Goal: Task Accomplishment & Management: Use online tool/utility

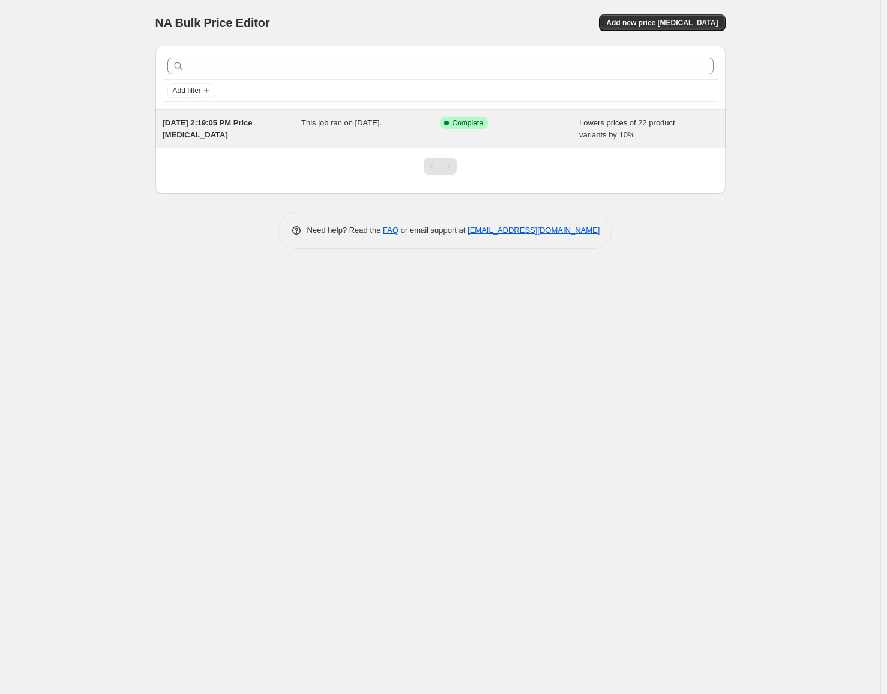
click at [624, 122] on span "Lowers prices of 22 product variants by 10%" at bounding box center [627, 128] width 96 height 21
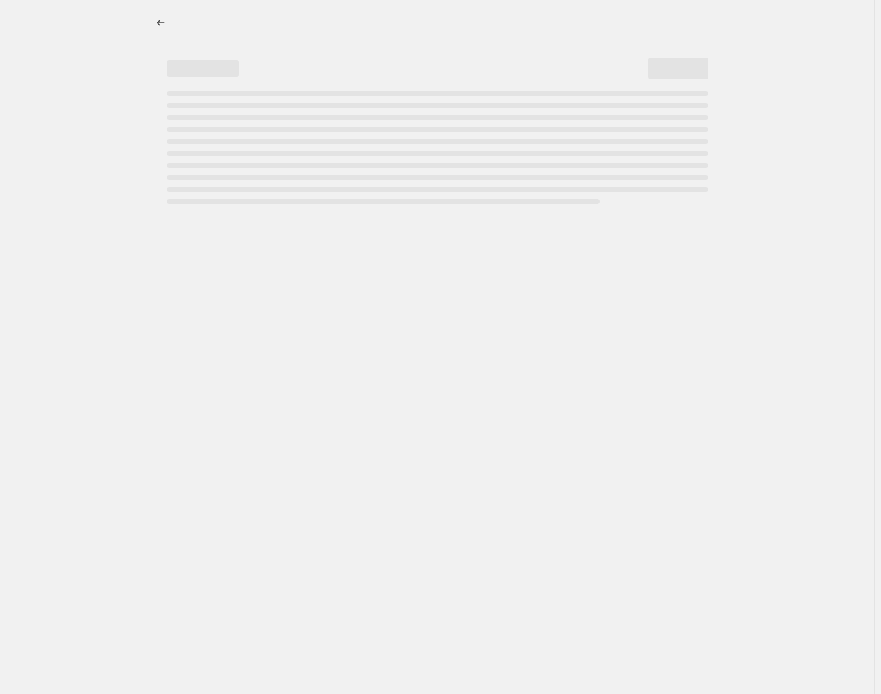
select select "percentage"
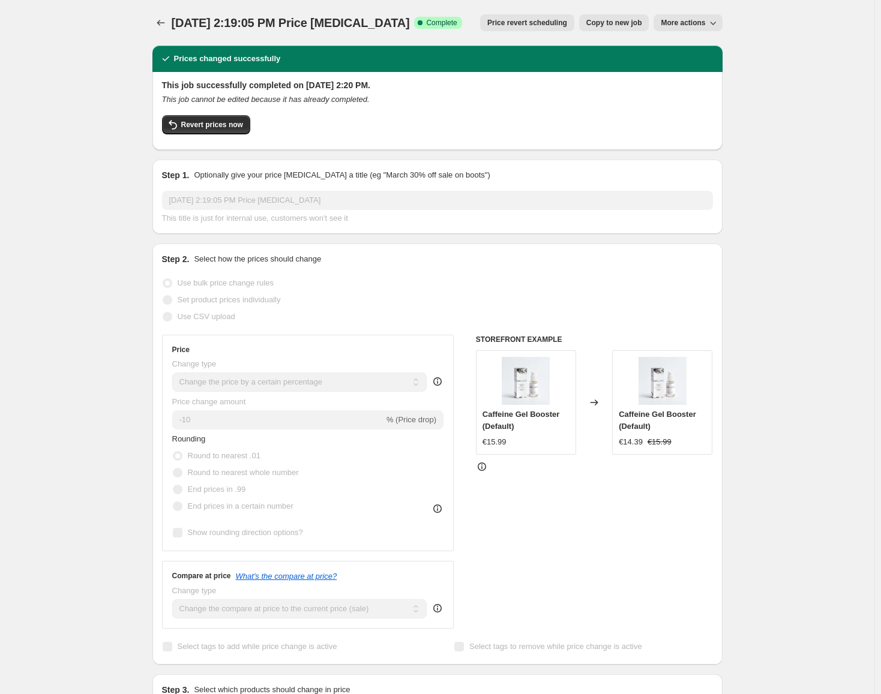
click at [705, 23] on span "More actions" at bounding box center [682, 23] width 44 height 10
click at [770, 205] on div "Aug 19, 2025, 2:19:05 PM Price change job. This page is ready Aug 19, 2025, 2:1…" at bounding box center [437, 645] width 874 height 1290
click at [56, 190] on div "Aug 19, 2025, 2:19:05 PM Price change job. This page is ready Aug 19, 2025, 2:1…" at bounding box center [437, 645] width 874 height 1290
